Goal: Find specific page/section: Find specific page/section

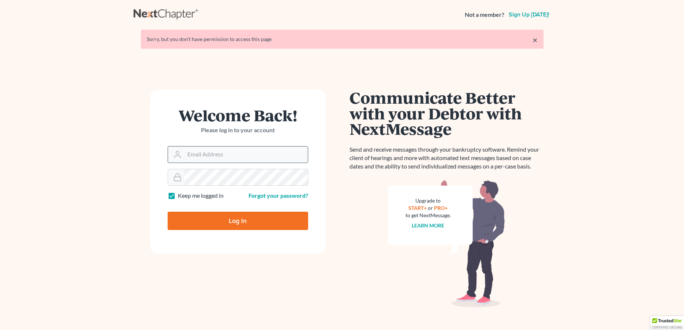
click at [219, 156] on input "Email Address" at bounding box center [246, 154] width 123 height 16
type input "[PERSON_NAME][EMAIL_ADDRESS][DOMAIN_NAME]"
click at [220, 218] on input "Log In" at bounding box center [238, 221] width 141 height 18
type input "Thinking..."
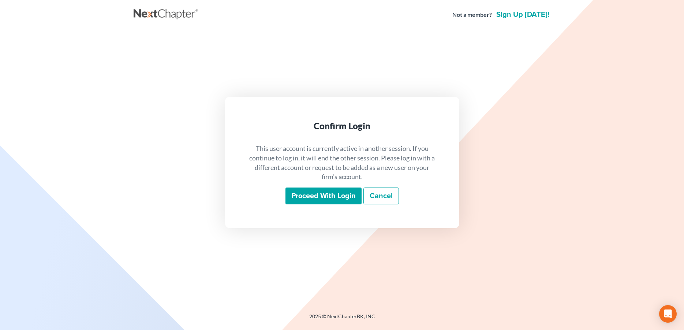
click at [334, 194] on input "Proceed with login" at bounding box center [324, 195] width 76 height 17
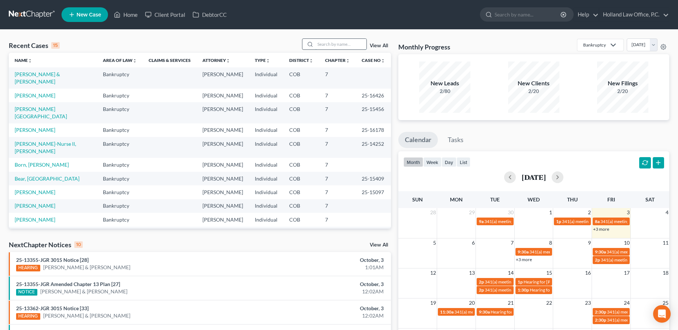
click at [334, 41] on input "search" at bounding box center [340, 44] width 51 height 11
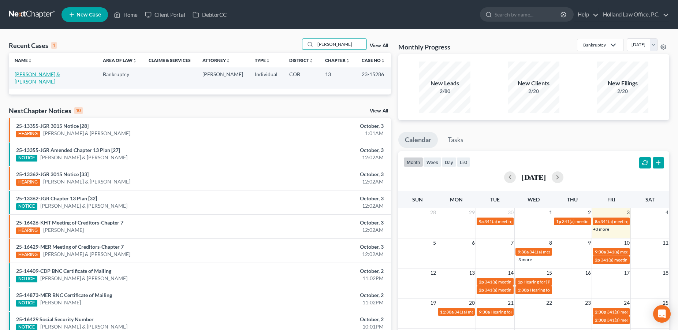
type input "[PERSON_NAME]"
click at [47, 74] on link "[PERSON_NAME] & [PERSON_NAME]" at bounding box center [37, 78] width 45 height 14
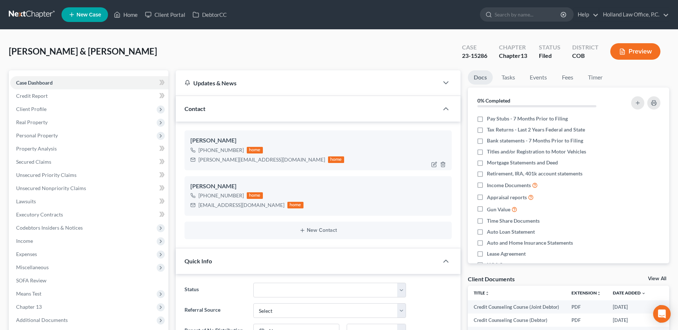
drag, startPoint x: 240, startPoint y: 149, endPoint x: 205, endPoint y: 149, distance: 35.2
click at [205, 149] on div "[PHONE_NUMBER]" at bounding box center [220, 149] width 45 height 7
copy div "[PHONE_NUMBER]"
click at [496, 11] on input "search" at bounding box center [528, 15] width 67 height 14
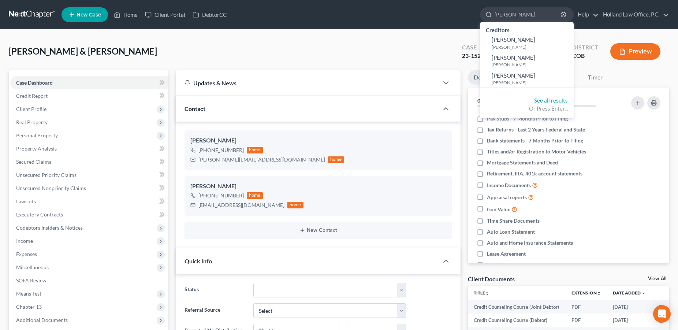
type input "[PERSON_NAME]"
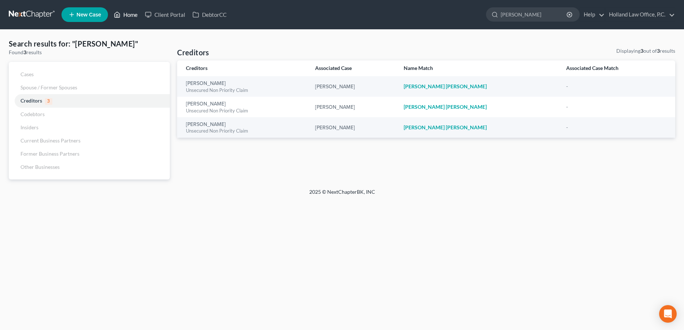
click at [130, 16] on link "Home" at bounding box center [125, 14] width 31 height 13
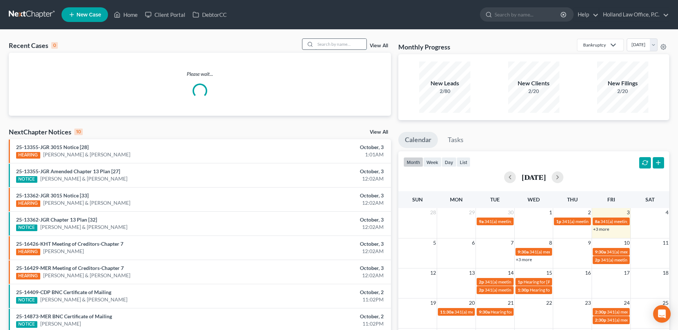
click at [319, 44] on input "search" at bounding box center [340, 44] width 51 height 11
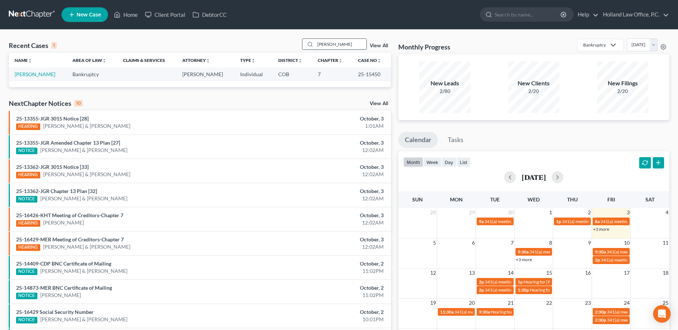
drag, startPoint x: 343, startPoint y: 44, endPoint x: 307, endPoint y: 42, distance: 37.1
click at [315, 42] on input "[PERSON_NAME]" at bounding box center [340, 44] width 51 height 11
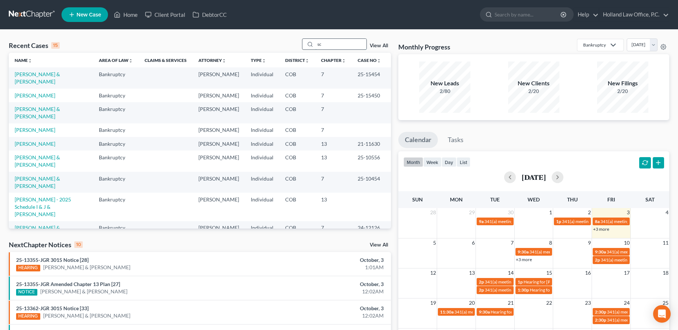
click at [343, 43] on input "sc" at bounding box center [340, 44] width 51 height 11
type input "s"
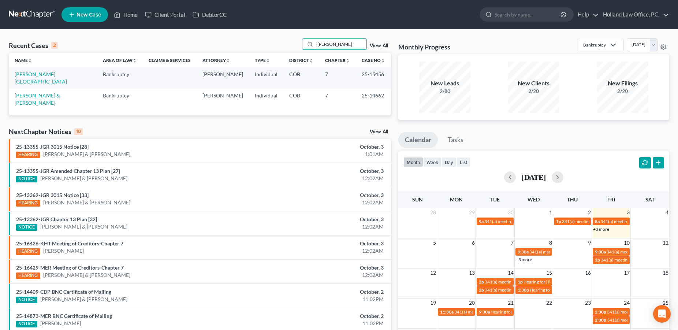
type input "[PERSON_NAME]"
